Goal: Task Accomplishment & Management: Manage account settings

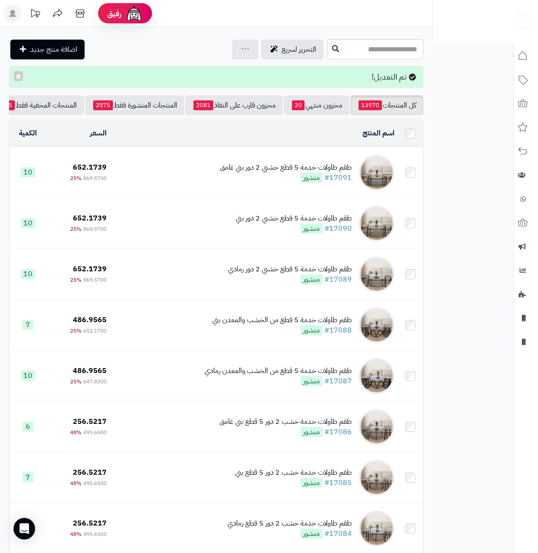
click at [139, 58] on div "التحرير لسريع جرد مخزون المنتجات جرد مخزون الخيارات فقط تعديل أسعار المنتجات ال…" at bounding box center [167, 50] width 316 height 20
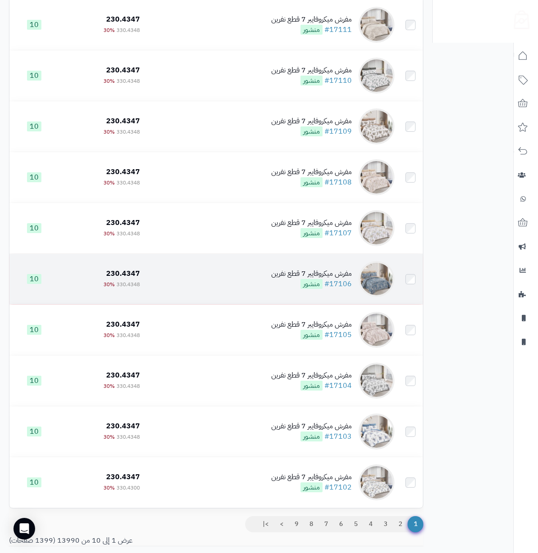
scroll to position [182, 0]
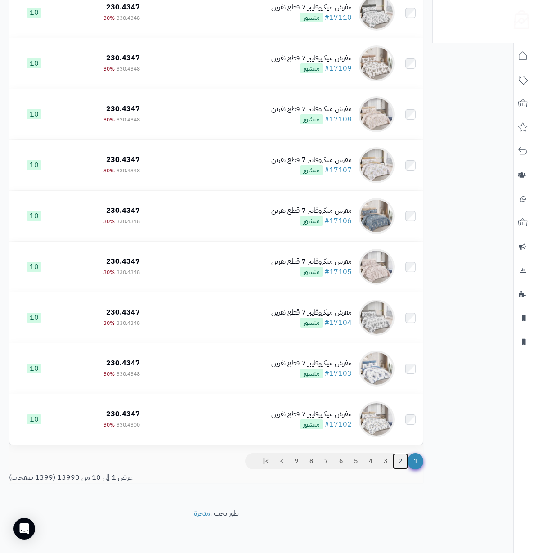
click at [396, 469] on link "2" at bounding box center [400, 461] width 15 height 16
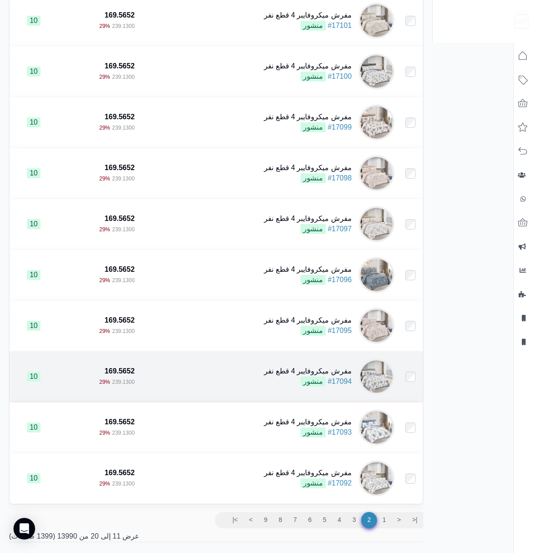
scroll to position [198, 0]
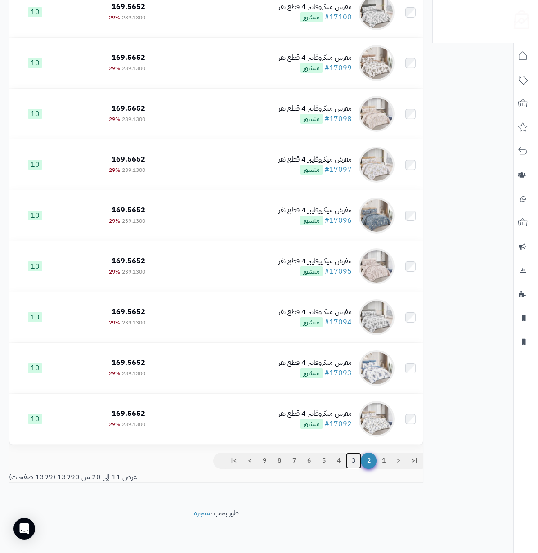
click at [356, 455] on link "3" at bounding box center [353, 460] width 15 height 16
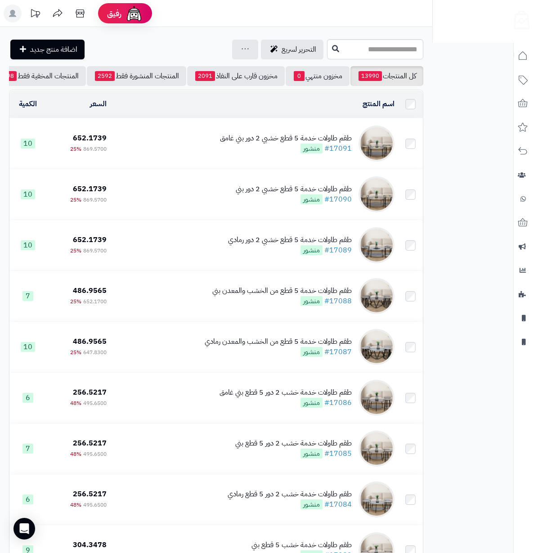
click at [139, 53] on div "التحرير لسريع جرد مخزون المنتجات جرد مخزون الخيارات فقط تعديل أسعار المنتجات ال…" at bounding box center [167, 50] width 316 height 20
click at [130, 31] on div "**********" at bounding box center [216, 358] width 432 height 663
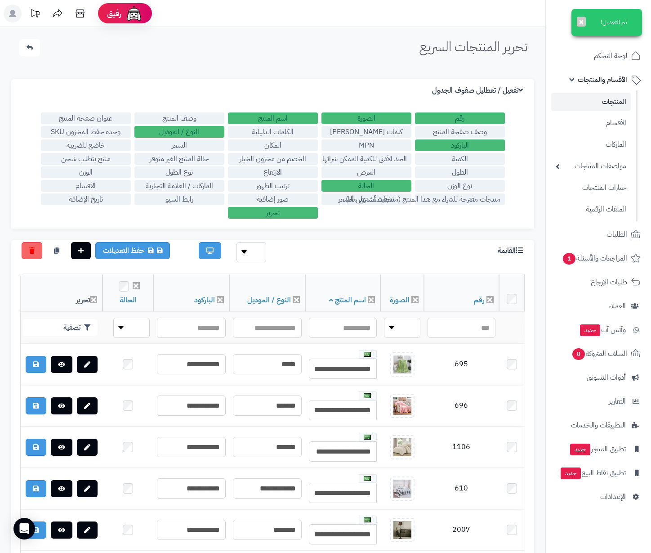
click at [353, 48] on div "تحرير المنتجات السريع الرئيسية الاضافات تحرير المنتجات السريع تم التعديل! ×" at bounding box center [272, 50] width 527 height 22
click at [173, 62] on div "تحرير المنتجات السريع الرئيسية الاضافات تحرير المنتجات السريع تم التعديل! × الإ…" at bounding box center [272, 417] width 545 height 780
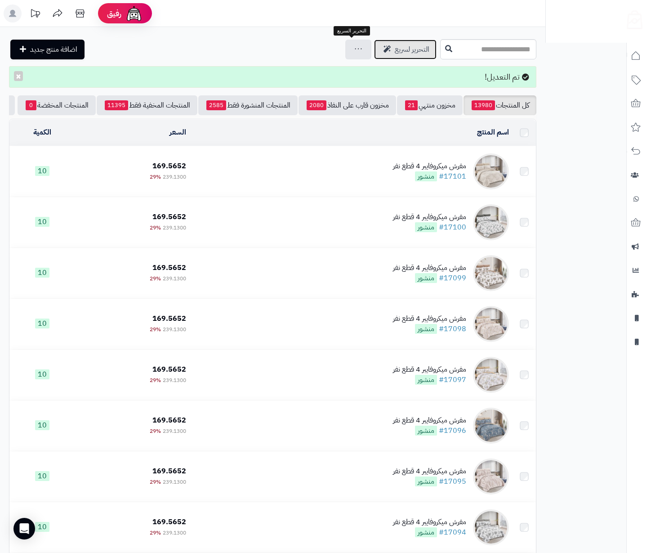
click at [374, 58] on link "التحرير لسريع" at bounding box center [405, 50] width 63 height 20
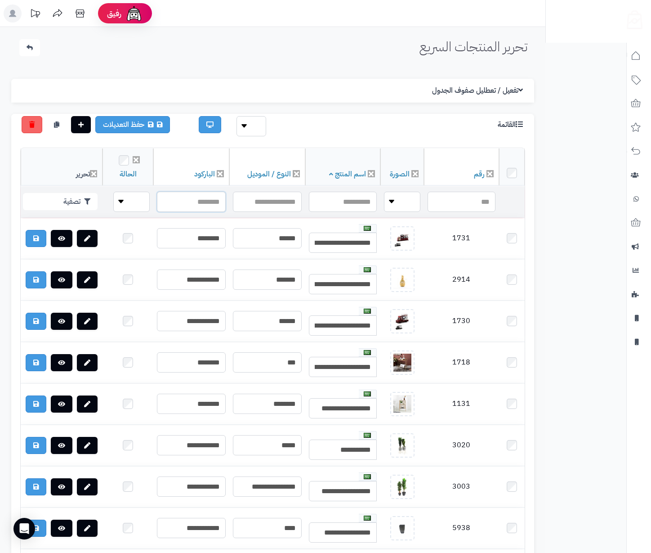
click at [189, 199] on input "text" at bounding box center [191, 202] width 69 height 20
type input "**********"
click at [90, 199] on icon "button" at bounding box center [87, 201] width 6 height 6
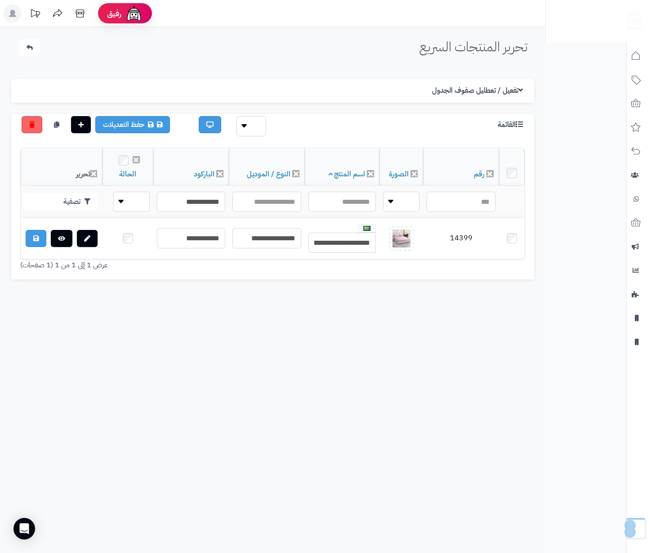
click at [118, 270] on div "عرض 1 إلى 1 من 1 (1 صفحات)" at bounding box center [142, 265] width 259 height 10
click at [152, 342] on div "تحرير المنتجات السريع الرئيسية الاضافات تحرير المنتجات السريع الإعدادات نسخ الم…" at bounding box center [272, 303] width 545 height 553
click at [146, 291] on div "الإعدادات نسخ الميتا من اسم المنتج نسخ الموديل من اسم المنتج تفعيل / تعطليل صفو…" at bounding box center [272, 178] width 523 height 223
click at [145, 291] on div "الإعدادات نسخ الميتا من اسم المنتج نسخ الموديل من اسم المنتج تفعيل / تعطليل صفو…" at bounding box center [272, 178] width 523 height 223
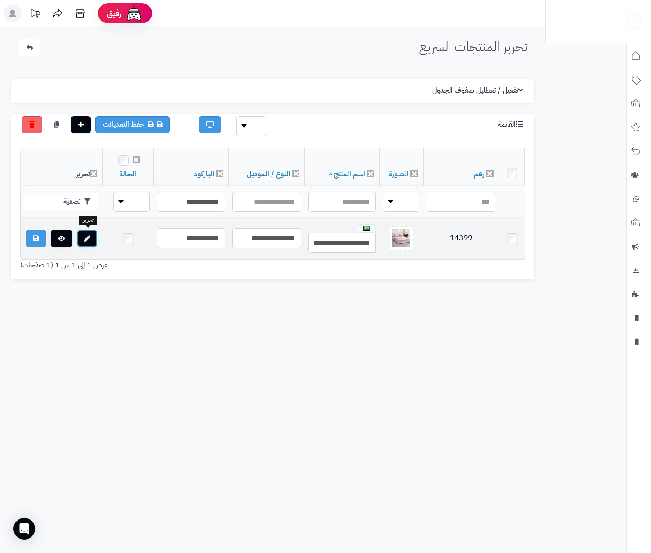
click at [80, 241] on link at bounding box center [87, 238] width 21 height 17
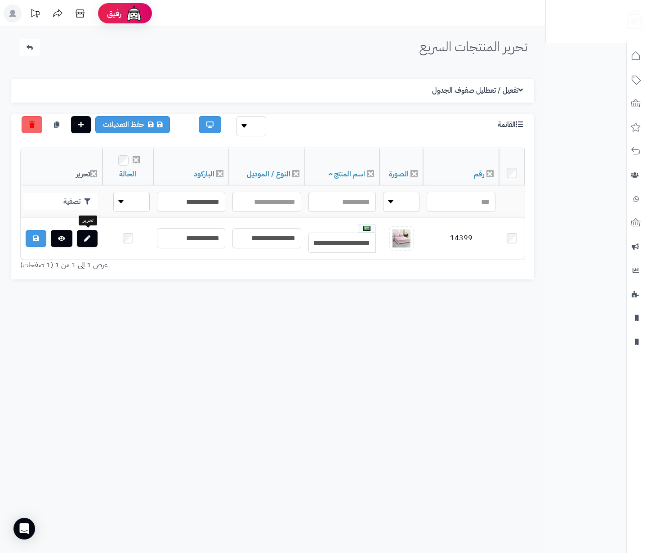
click at [368, 312] on div "تحرير المنتجات السريع الرئيسية الاضافات تحرير المنتجات السريع الإعدادات نسخ الم…" at bounding box center [272, 303] width 545 height 553
drag, startPoint x: 357, startPoint y: 380, endPoint x: 331, endPoint y: 364, distance: 29.8
click at [357, 380] on div "تحرير المنتجات السريع الرئيسية الاضافات تحرير المنتجات السريع الإعدادات نسخ الم…" at bounding box center [272, 303] width 545 height 553
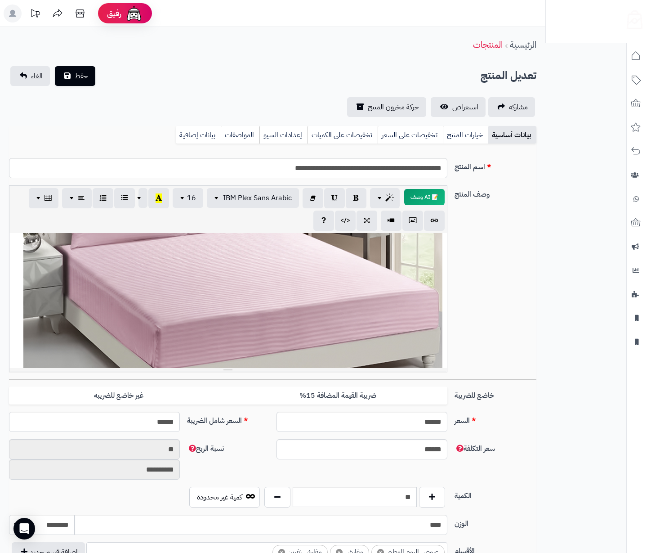
scroll to position [180, 0]
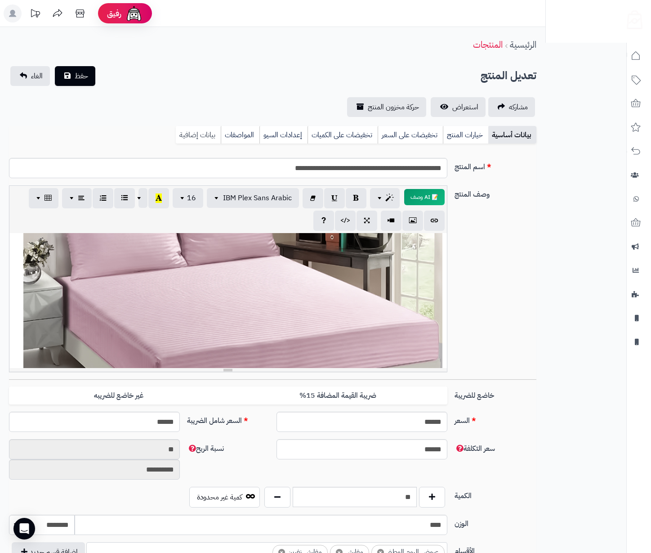
click at [206, 136] on link "بيانات إضافية" at bounding box center [198, 135] width 45 height 18
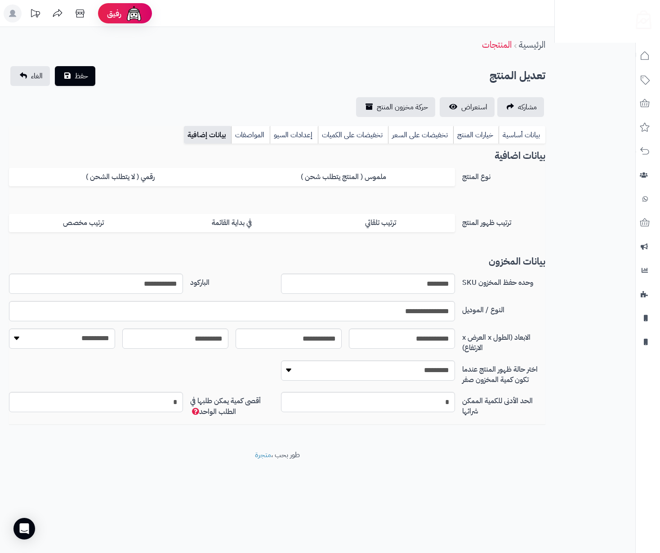
click at [229, 264] on h3 "بيانات المخزون" at bounding box center [277, 261] width 536 height 10
click at [524, 132] on link "بيانات أساسية" at bounding box center [522, 135] width 47 height 18
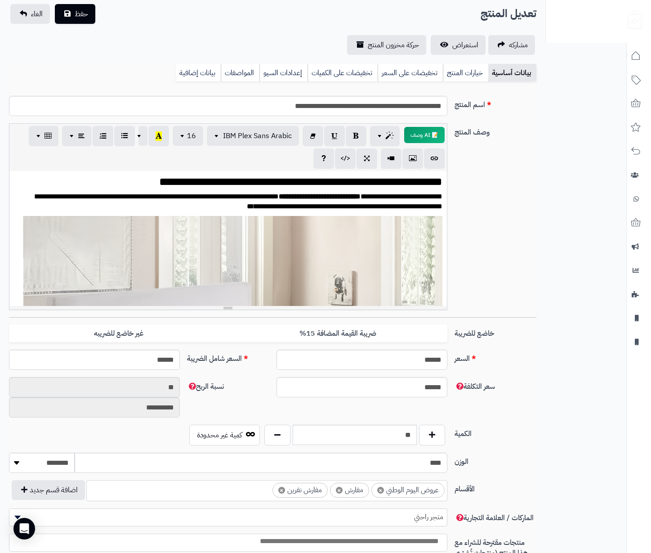
scroll to position [0, 0]
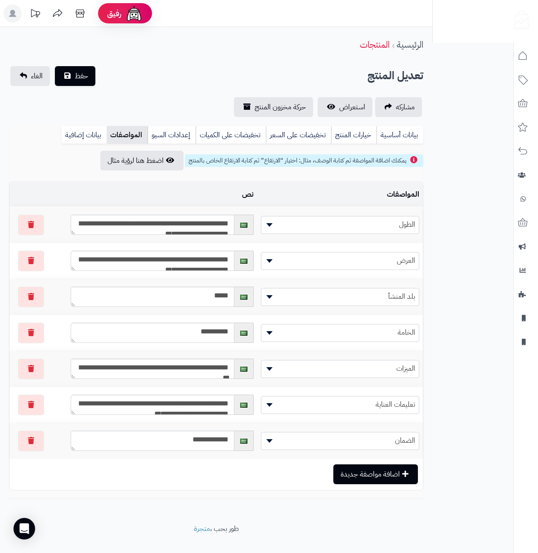
click at [234, 50] on div "الرئيسية المنتجات" at bounding box center [216, 44] width 432 height 25
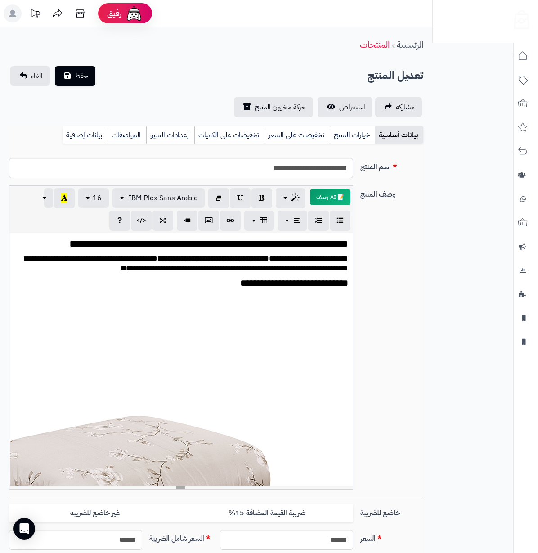
scroll to position [1691, 0]
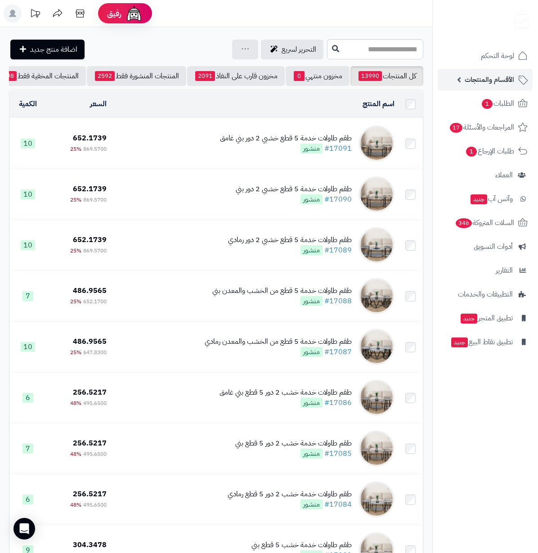
click at [504, 80] on span "الأقسام والمنتجات" at bounding box center [489, 79] width 49 height 13
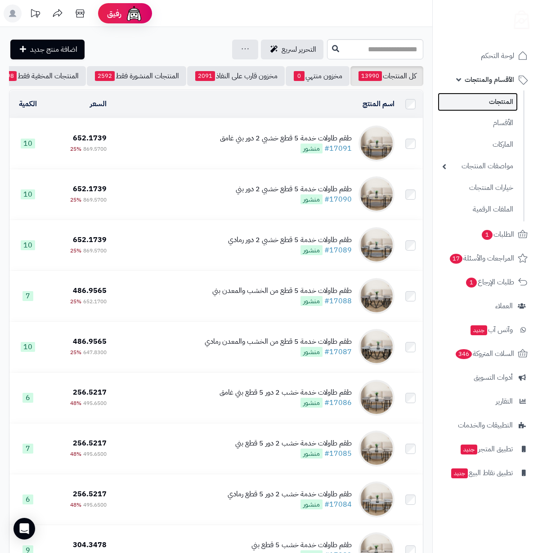
click at [506, 99] on link "المنتجات" at bounding box center [478, 102] width 80 height 18
